Goal: Navigation & Orientation: Find specific page/section

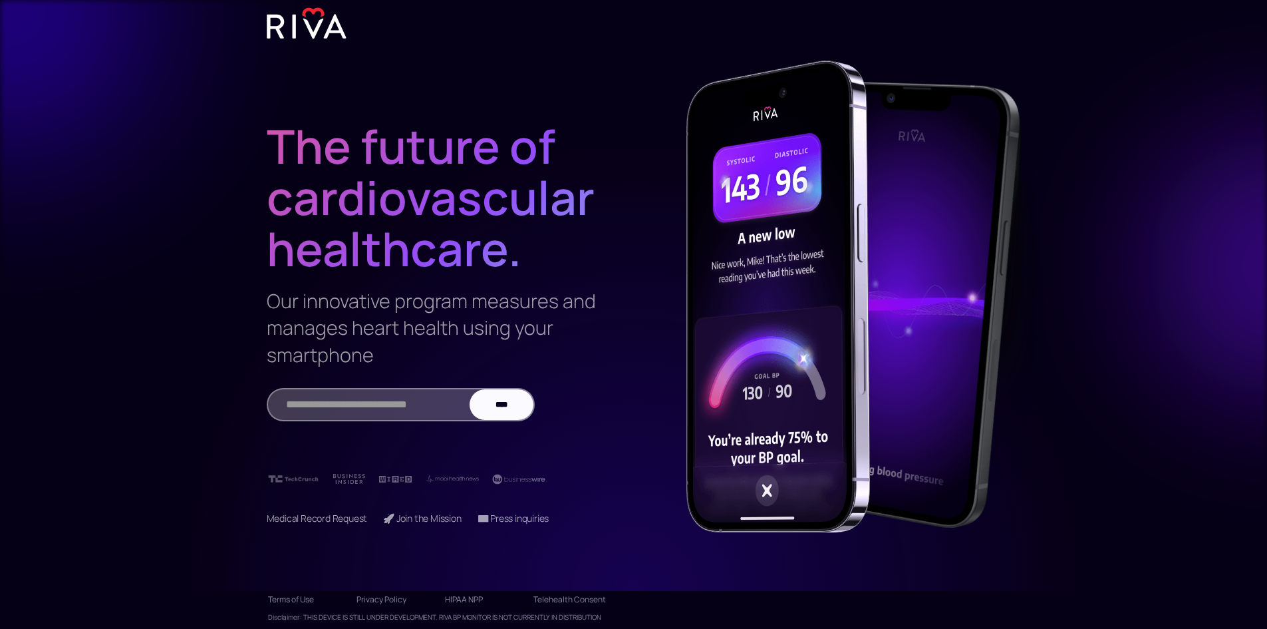
scroll to position [59, 0]
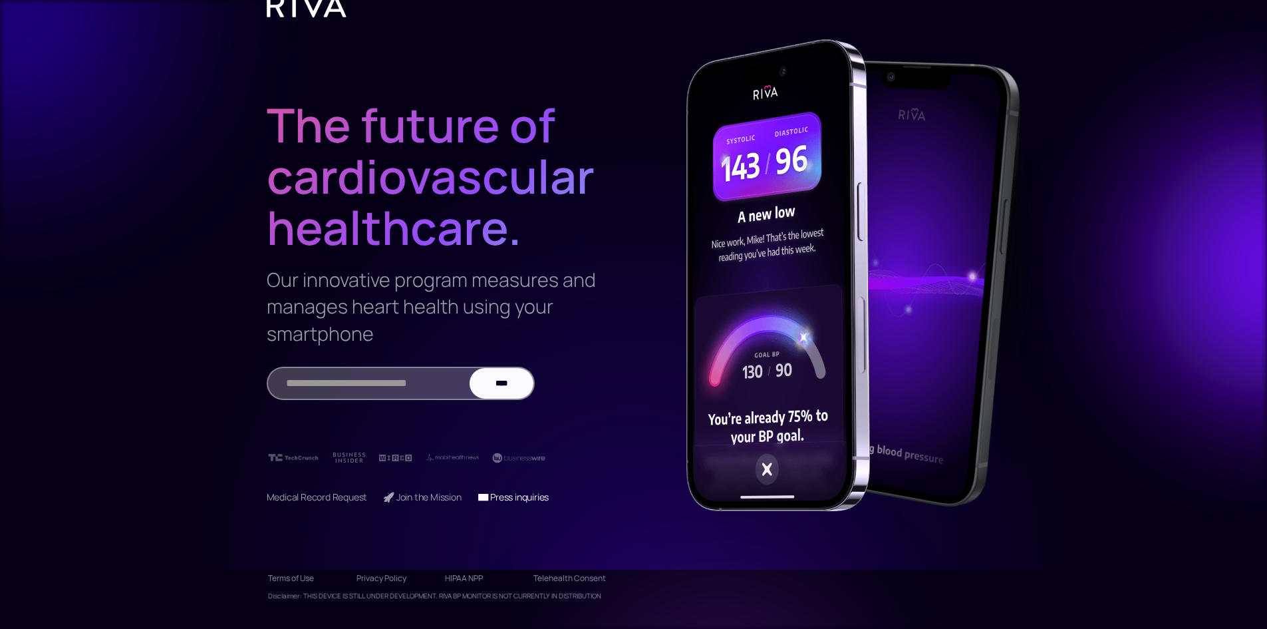
click at [533, 497] on link "📧 Press inquiries" at bounding box center [514, 496] width 72 height 13
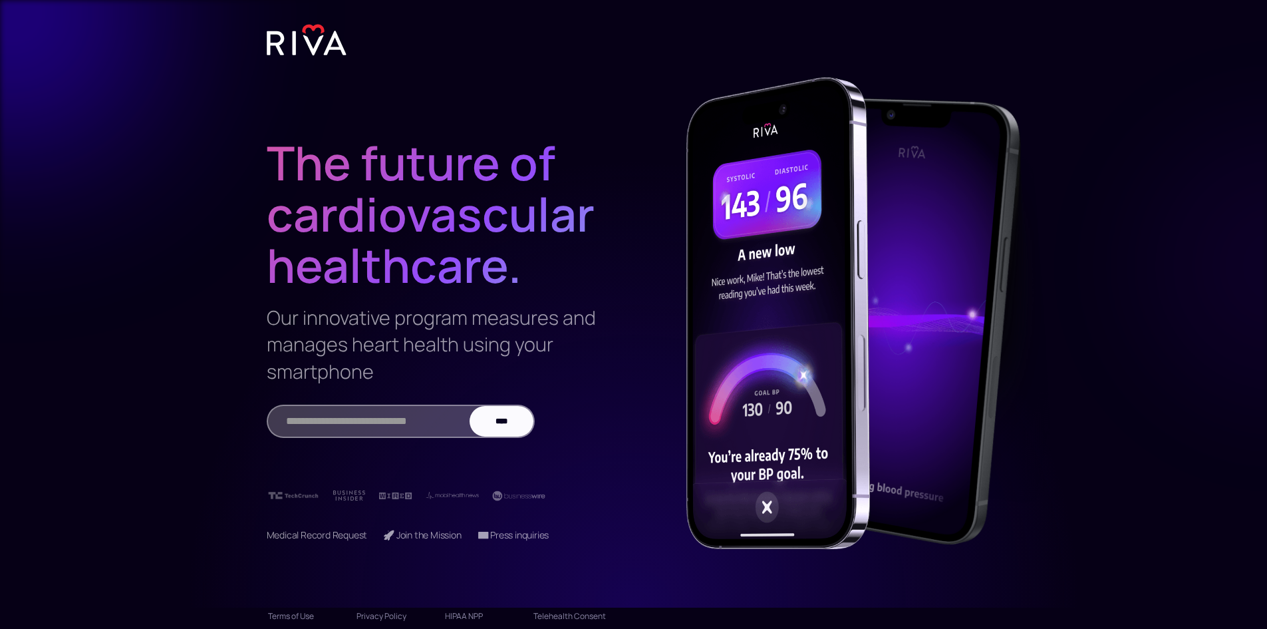
scroll to position [0, 0]
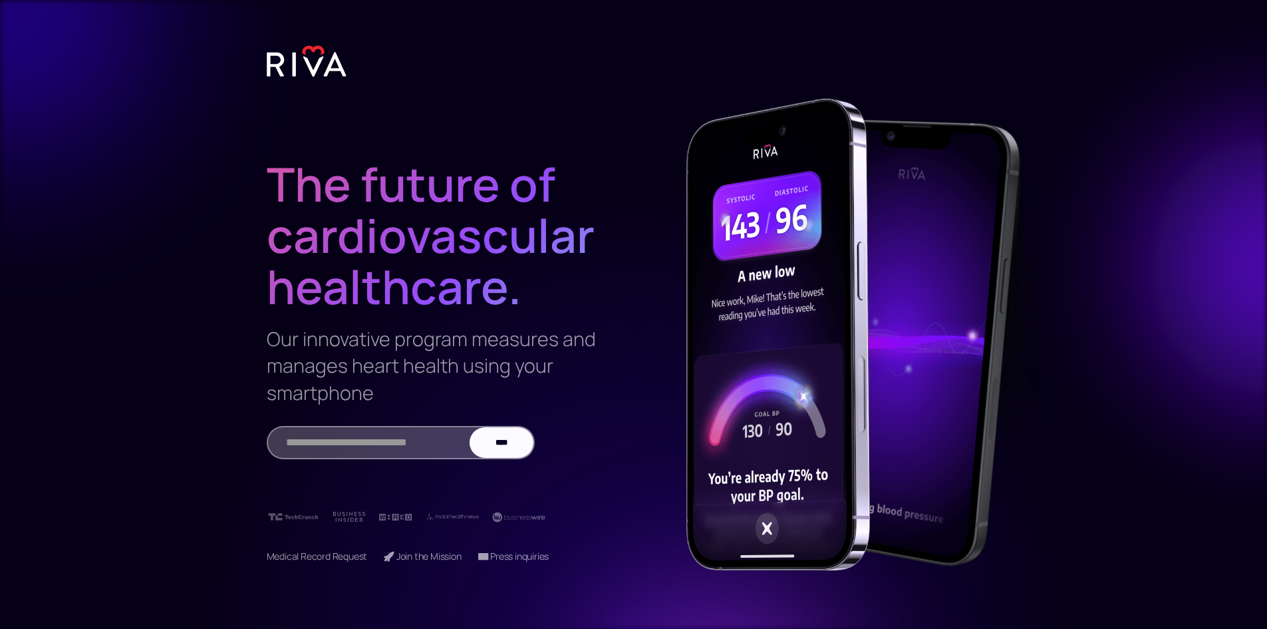
click at [301, 63] on img at bounding box center [307, 61] width 80 height 33
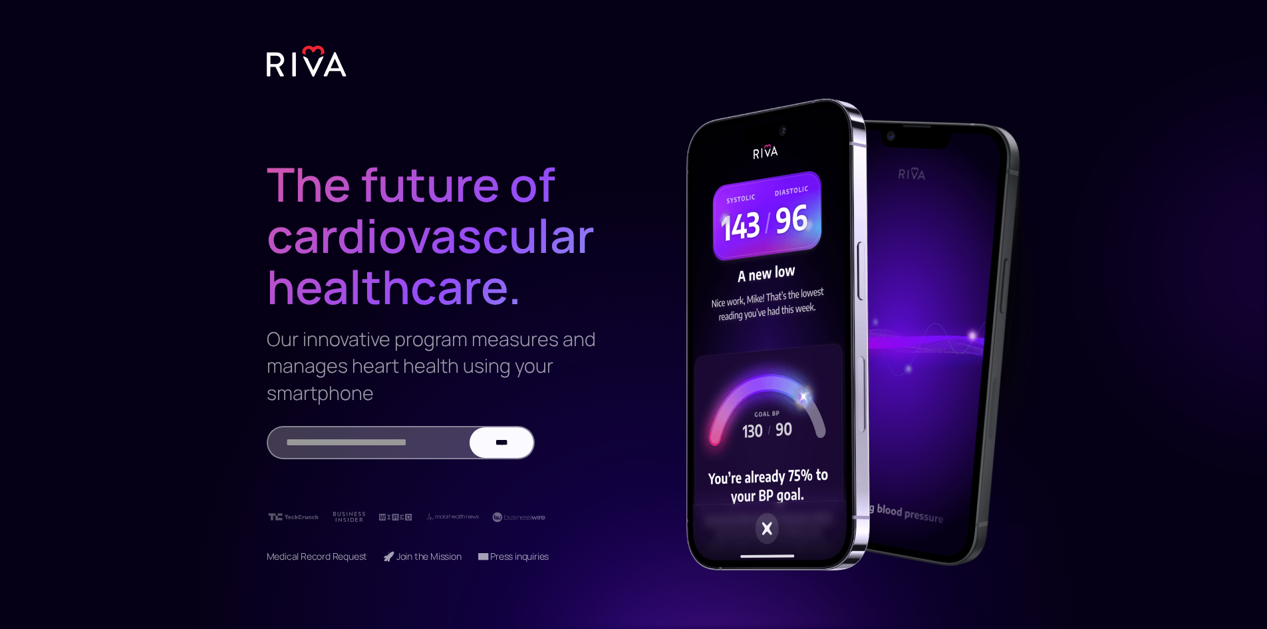
click at [301, 63] on img at bounding box center [307, 61] width 80 height 33
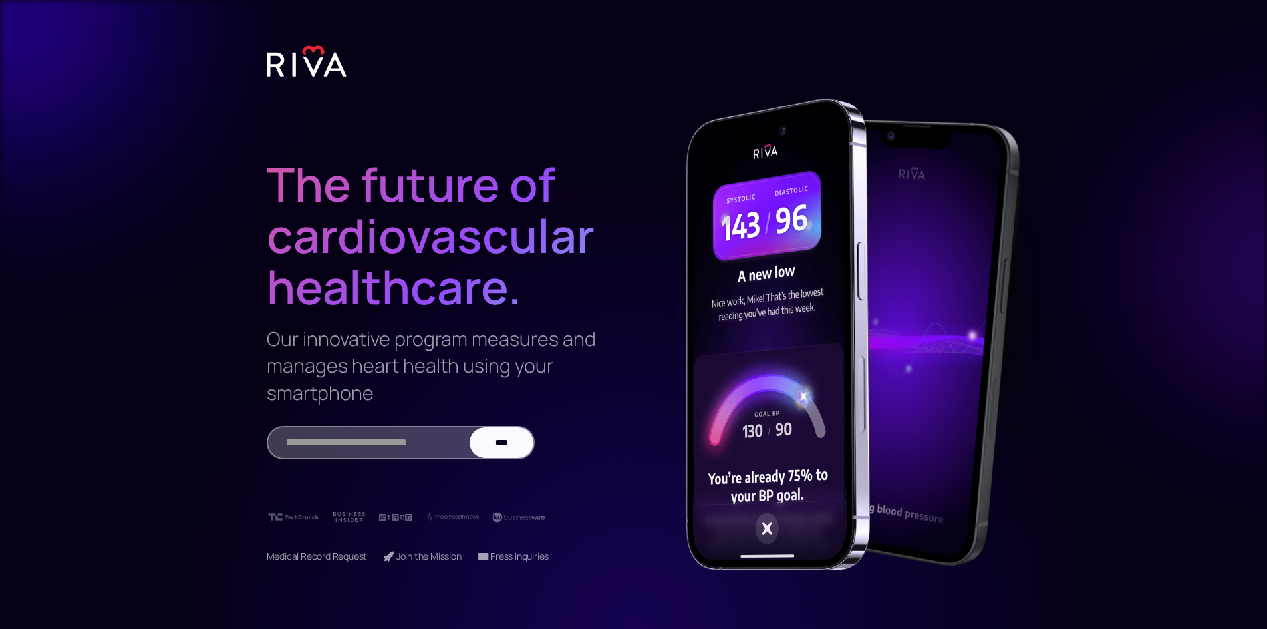
click at [388, 237] on h1 "The future of cardiovascular healthcare." at bounding box center [434, 208] width 335 height 208
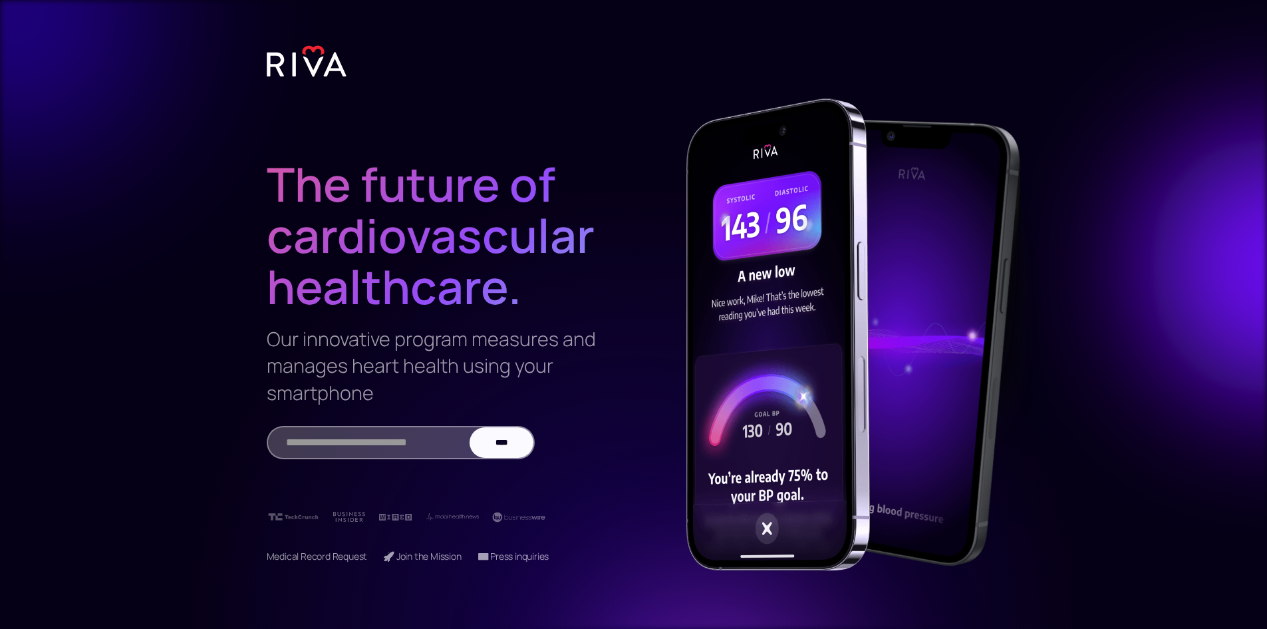
click at [279, 70] on img at bounding box center [307, 61] width 80 height 33
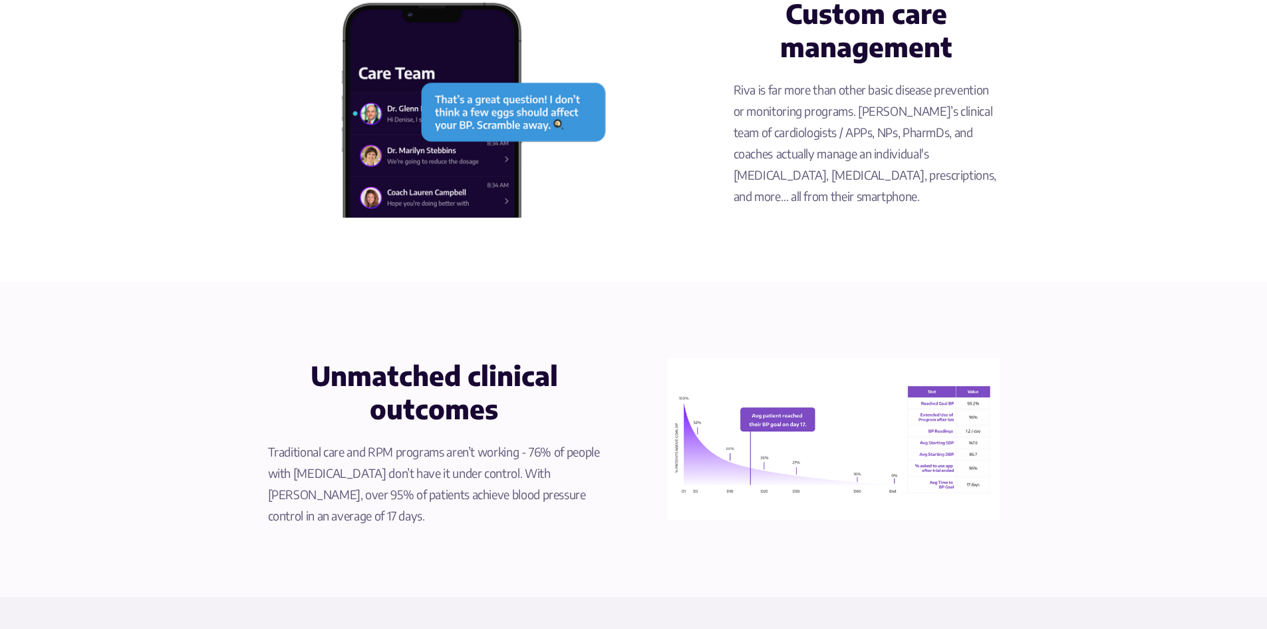
scroll to position [732, 0]
